Goal: Task Accomplishment & Management: Manage account settings

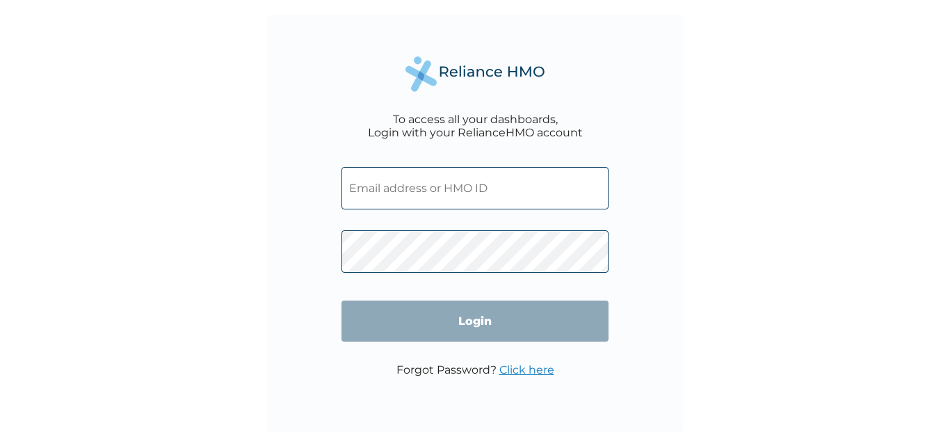
type input "[EMAIL_ADDRESS][DOMAIN_NAME]"
click at [478, 318] on input "Login" at bounding box center [475, 321] width 267 height 41
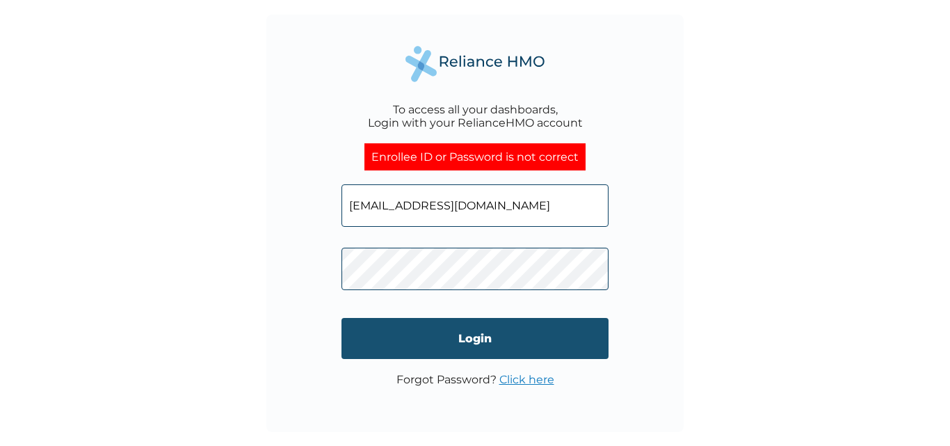
click at [395, 344] on input "Login" at bounding box center [475, 338] width 267 height 41
click at [481, 342] on input "Login" at bounding box center [475, 338] width 267 height 41
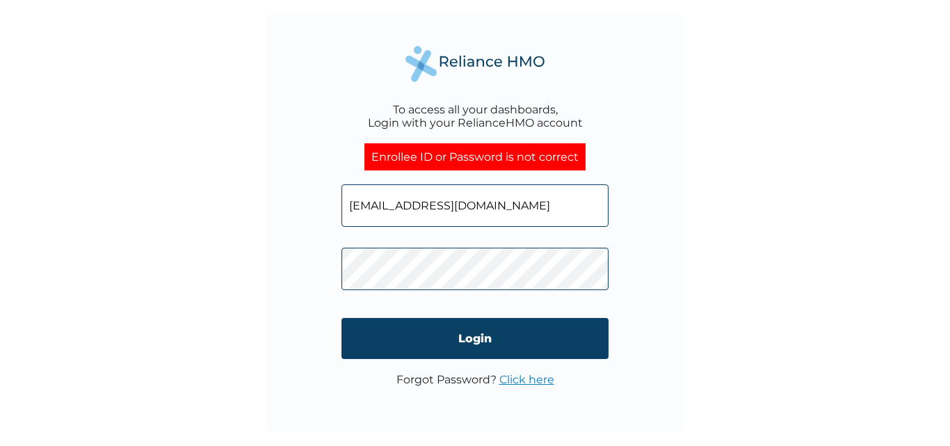
click at [520, 383] on link "Click here" at bounding box center [527, 379] width 55 height 13
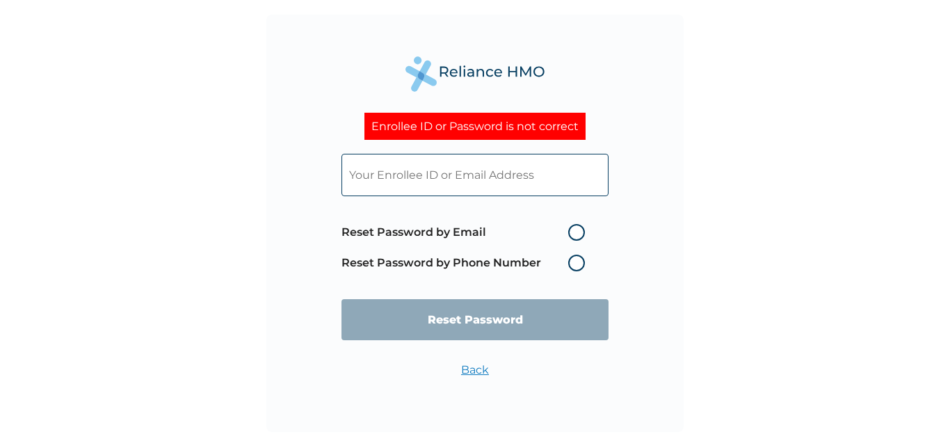
click at [574, 232] on label "Reset Password by Email" at bounding box center [467, 232] width 250 height 17
click at [571, 232] on input "Reset Password by Email" at bounding box center [560, 232] width 22 height 22
radio input "true"
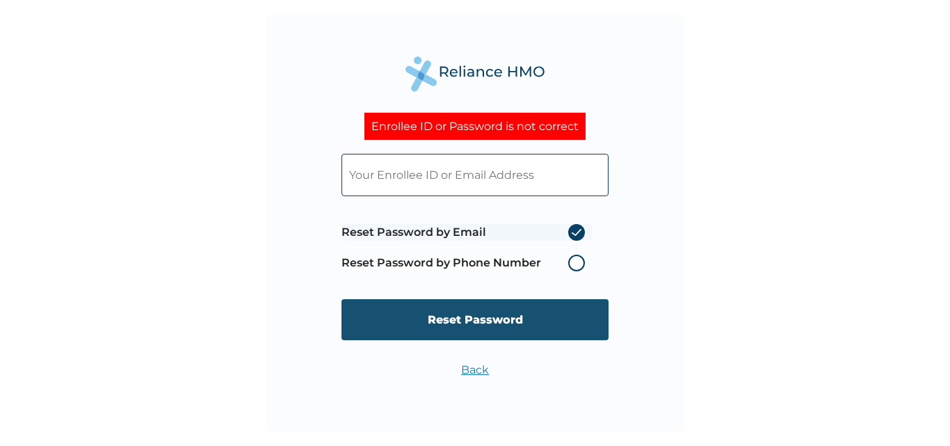
click at [449, 319] on input "Reset Password" at bounding box center [475, 319] width 267 height 41
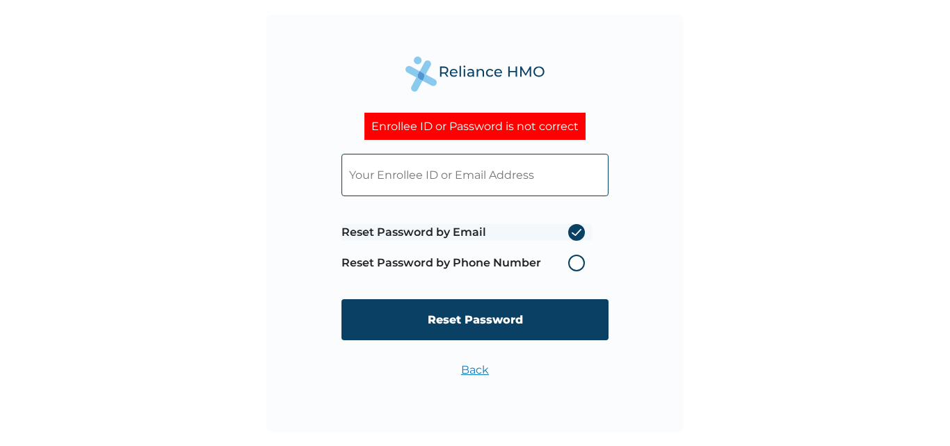
click at [384, 173] on input "text" at bounding box center [475, 175] width 267 height 42
type input "[EMAIL_ADDRESS][DOMAIN_NAME]"
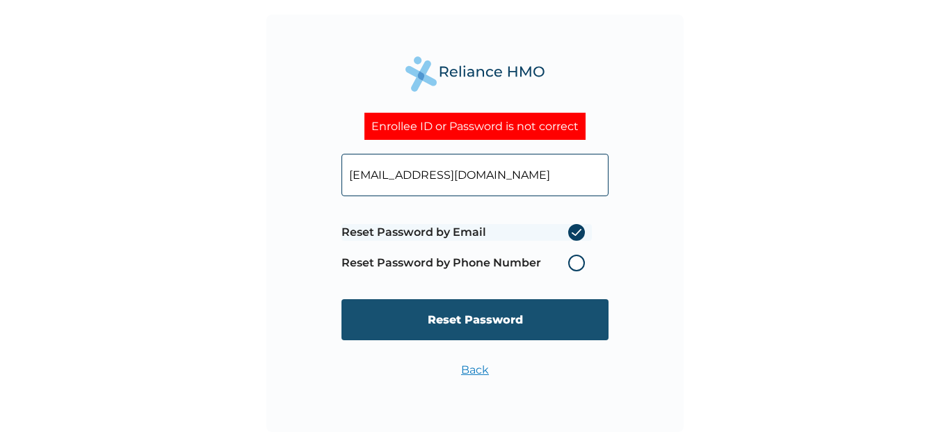
click at [465, 322] on input "Reset Password" at bounding box center [475, 319] width 267 height 41
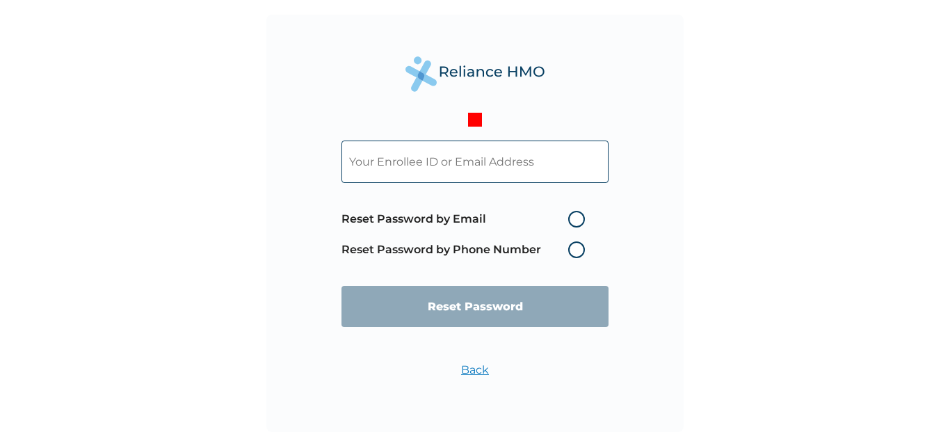
click at [430, 163] on input "text" at bounding box center [475, 162] width 267 height 42
paste input "DAL/10245/A"
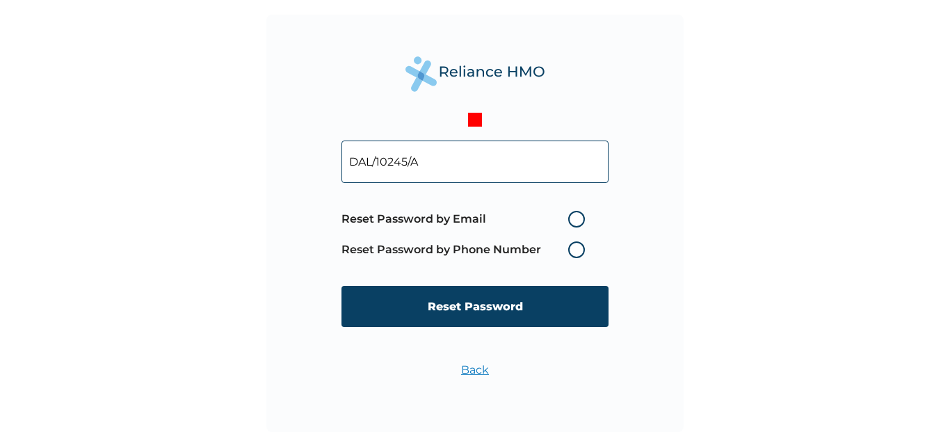
type input "DAL/10245/A"
click at [578, 214] on label "Reset Password by Email" at bounding box center [467, 219] width 250 height 17
click at [571, 214] on input "Reset Password by Email" at bounding box center [560, 219] width 22 height 22
radio input "true"
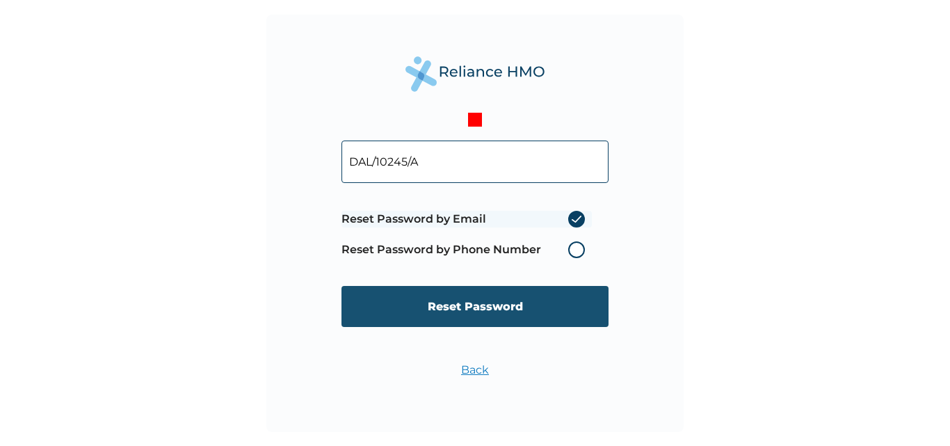
click at [452, 303] on input "Reset Password" at bounding box center [475, 306] width 267 height 41
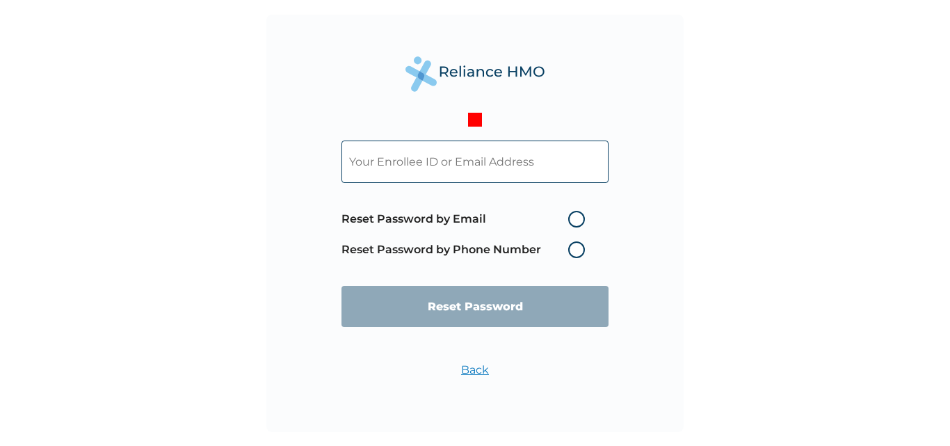
click at [395, 164] on input "text" at bounding box center [475, 162] width 267 height 42
paste input "DAL/10245/A"
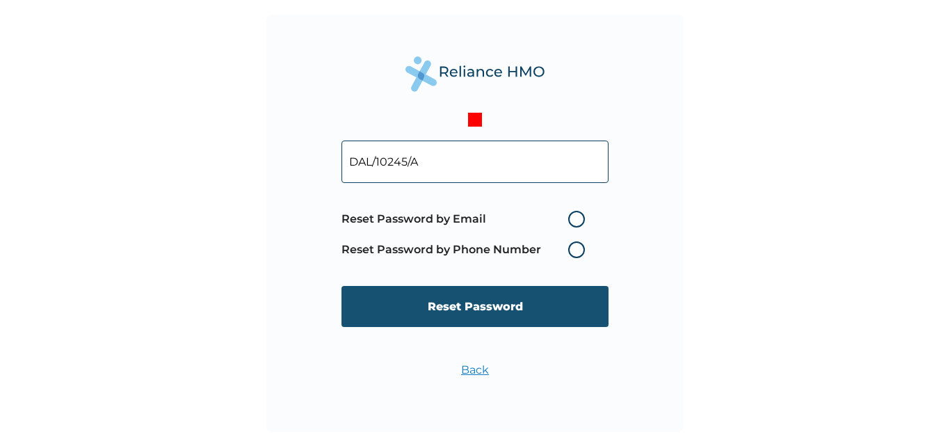
type input "DAL/10245/A"
click at [452, 304] on input "Reset Password" at bounding box center [475, 306] width 267 height 41
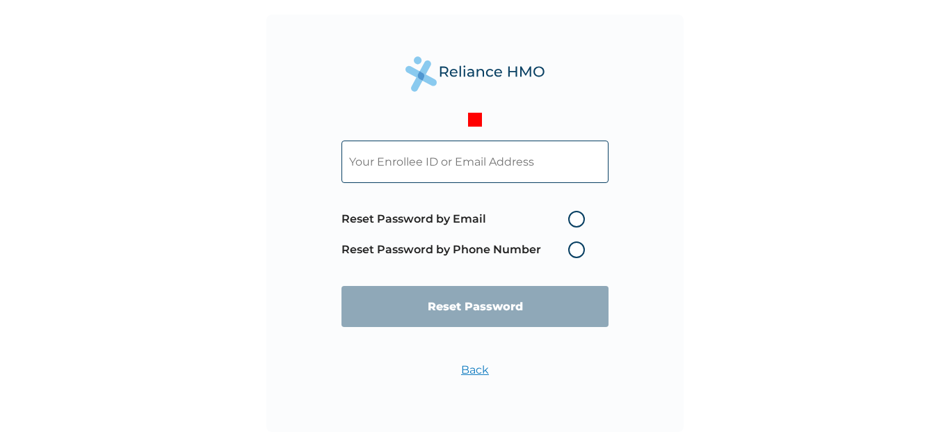
click at [385, 159] on input "text" at bounding box center [475, 162] width 267 height 42
paste input "DAL/10245/A"
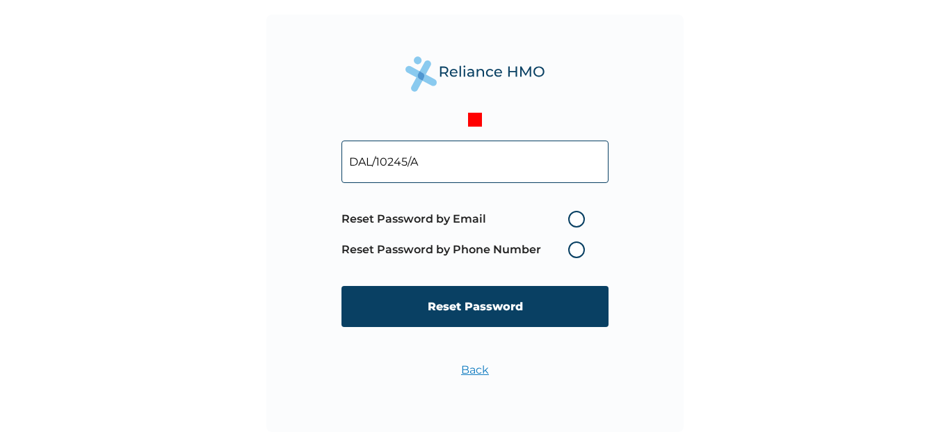
type input "DAL/10245/A"
click at [475, 120] on div at bounding box center [475, 120] width 14 height 14
click at [586, 217] on label "Reset Password by Email" at bounding box center [467, 219] width 250 height 17
click at [571, 217] on input "Reset Password by Email" at bounding box center [560, 219] width 22 height 22
radio input "true"
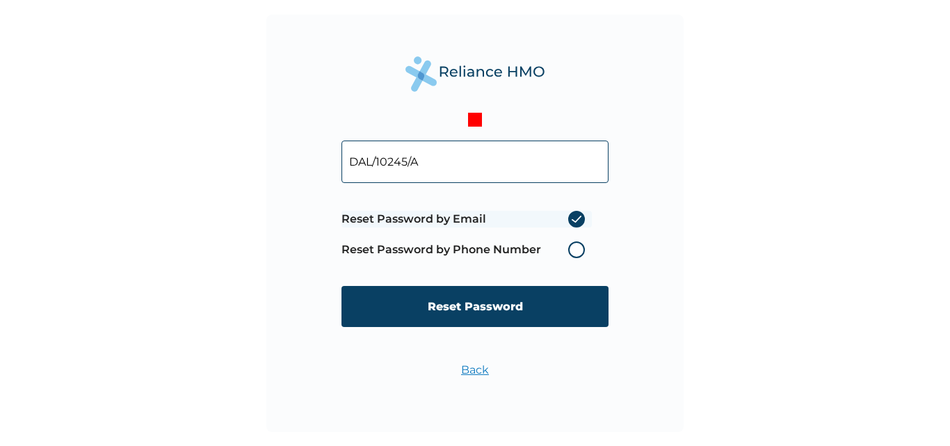
click at [573, 219] on label "Reset Password by Email" at bounding box center [467, 219] width 250 height 17
click at [571, 219] on input "Reset Password by Email" at bounding box center [560, 219] width 22 height 22
click at [577, 218] on label "Reset Password by Email" at bounding box center [467, 219] width 250 height 17
click at [571, 218] on input "Reset Password by Email" at bounding box center [560, 219] width 22 height 22
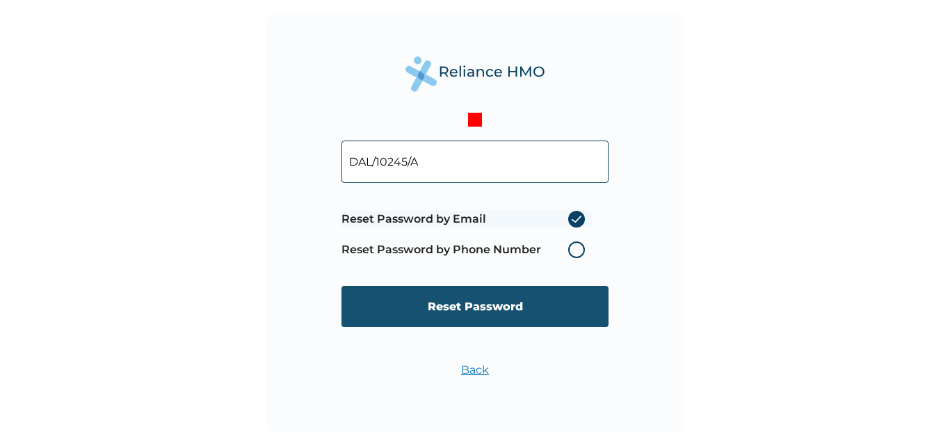
click at [493, 303] on input "Reset Password" at bounding box center [475, 306] width 267 height 41
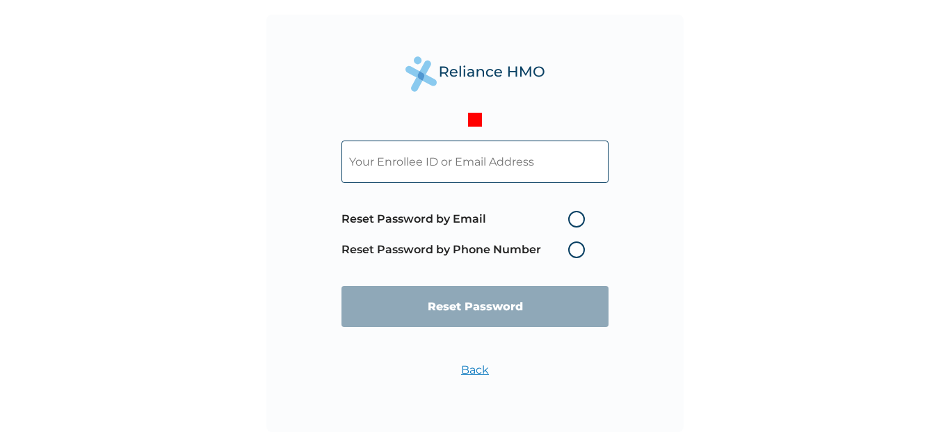
click at [468, 373] on link "Back" at bounding box center [475, 369] width 28 height 13
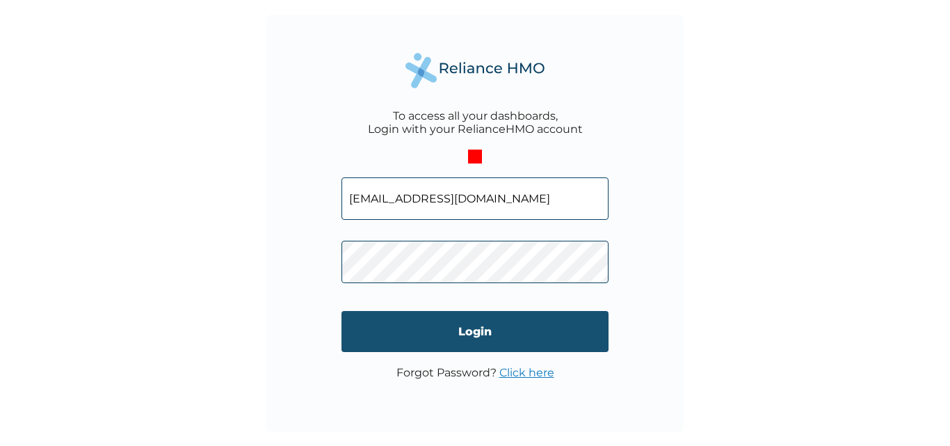
click at [470, 332] on input "Login" at bounding box center [475, 331] width 267 height 41
